Goal: Find specific page/section: Find specific page/section

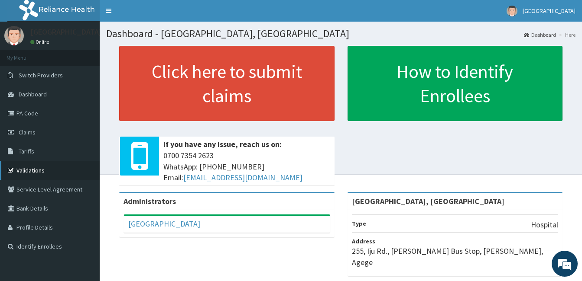
click at [38, 176] on link "Validations" at bounding box center [50, 170] width 100 height 19
click at [38, 171] on link "Validations" at bounding box center [50, 170] width 100 height 19
